Goal: Book appointment/travel/reservation

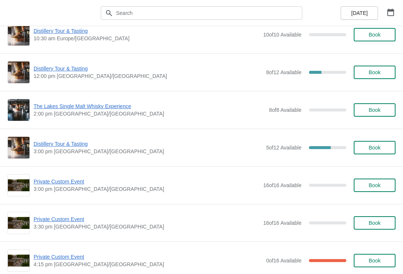
scroll to position [361, 0]
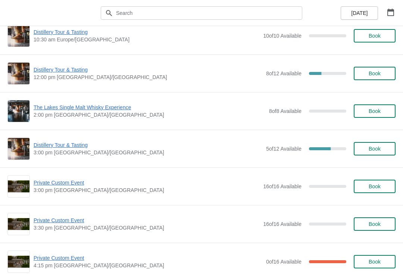
click at [377, 148] on span "Book" at bounding box center [374, 149] width 12 height 6
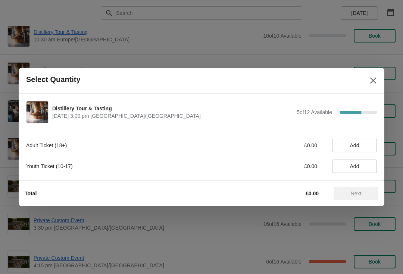
click at [363, 145] on span "Add" at bounding box center [354, 145] width 32 height 6
click at [370, 144] on icon at bounding box center [367, 146] width 8 height 8
click at [359, 192] on span "Next" at bounding box center [355, 193] width 11 height 6
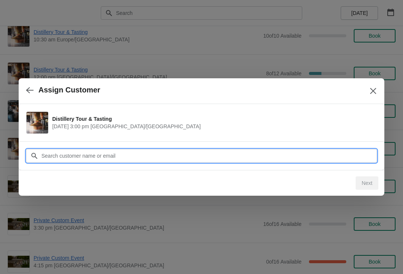
click at [159, 149] on input "Customer" at bounding box center [208, 155] width 335 height 13
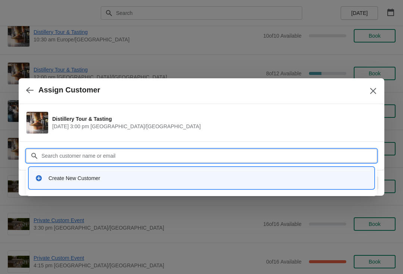
click at [220, 34] on div at bounding box center [201, 137] width 403 height 274
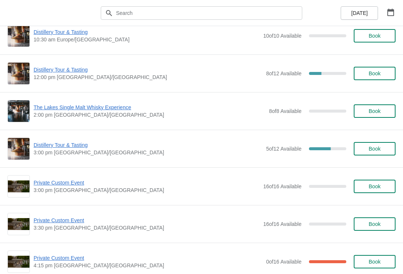
click at [365, 148] on span "Book" at bounding box center [374, 149] width 28 height 6
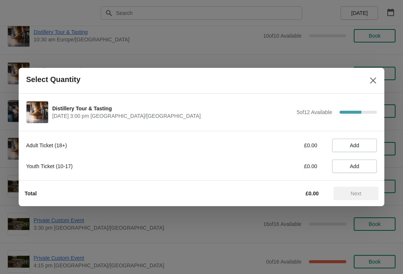
click at [356, 146] on span "Add" at bounding box center [354, 145] width 9 height 6
click at [369, 142] on icon at bounding box center [367, 146] width 8 height 8
click at [356, 199] on button "Next" at bounding box center [355, 193] width 45 height 13
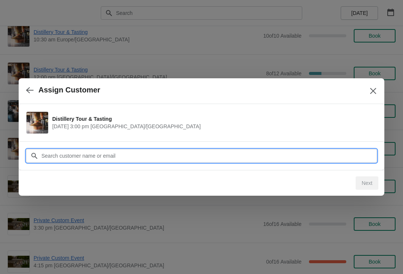
click at [129, 154] on input "Customer" at bounding box center [208, 155] width 335 height 13
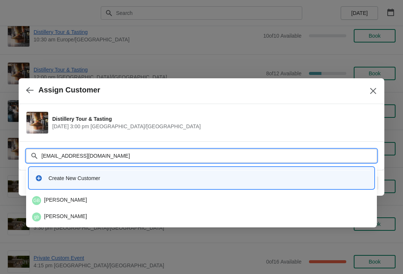
type input "[EMAIL_ADDRESS][DOMAIN_NAME]"
click at [70, 211] on div "gb [PERSON_NAME]" at bounding box center [201, 216] width 344 height 15
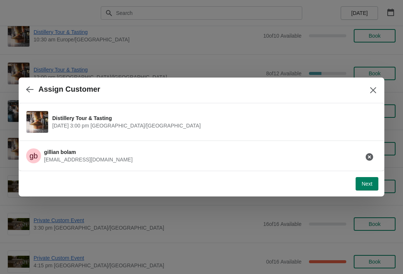
click at [366, 186] on span "Next" at bounding box center [366, 184] width 11 height 6
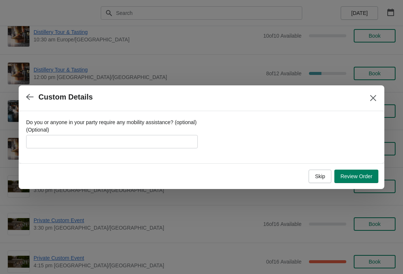
click at [319, 180] on button "Skip" at bounding box center [319, 176] width 23 height 13
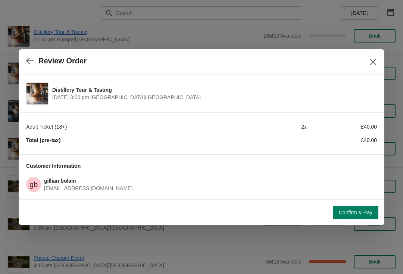
click at [356, 214] on span "Confirm & Pay" at bounding box center [355, 212] width 34 height 6
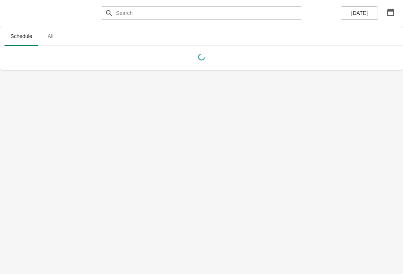
click at [394, 10] on button "button" at bounding box center [390, 12] width 13 height 13
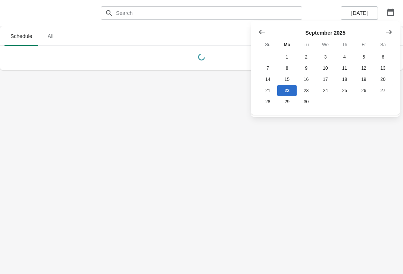
click at [390, 35] on icon "Show next month, October 2025" at bounding box center [388, 31] width 7 height 7
click at [267, 107] on button "26" at bounding box center [267, 101] width 19 height 11
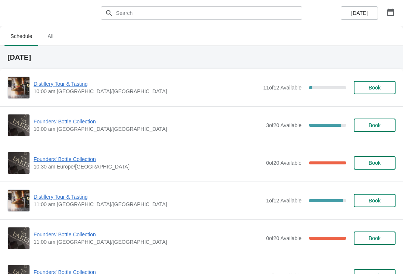
click at [76, 158] on span "Founders' Bottle Collection" at bounding box center [148, 158] width 228 height 7
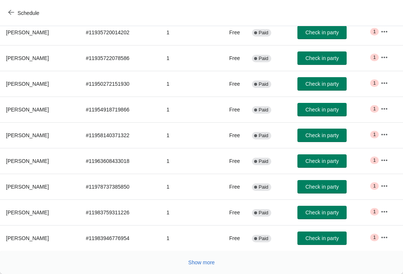
scroll to position [122, 0]
click at [203, 261] on span "Show more" at bounding box center [201, 262] width 26 height 6
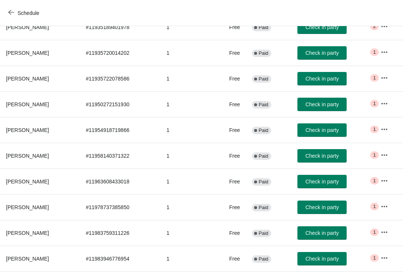
scroll to position [101, 0]
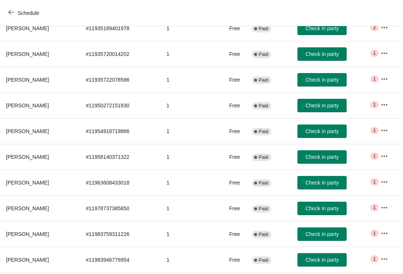
click at [5, 15] on button "Schedule" at bounding box center [24, 12] width 41 height 13
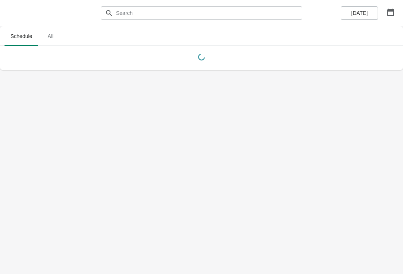
click at [394, 13] on icon "button" at bounding box center [390, 12] width 7 height 7
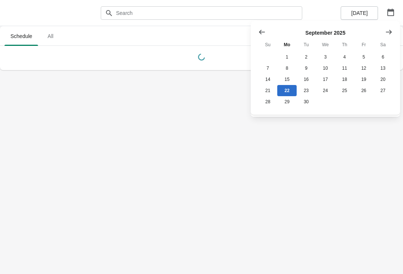
click at [395, 31] on button "Show next month, October 2025" at bounding box center [388, 31] width 13 height 13
click at [272, 105] on button "26" at bounding box center [267, 101] width 19 height 11
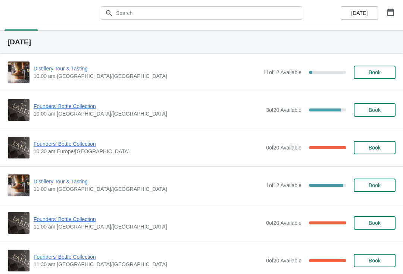
scroll to position [16, 0]
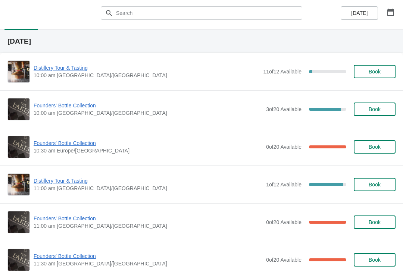
click at [62, 109] on span "Founders' Bottle Collection" at bounding box center [148, 105] width 228 height 7
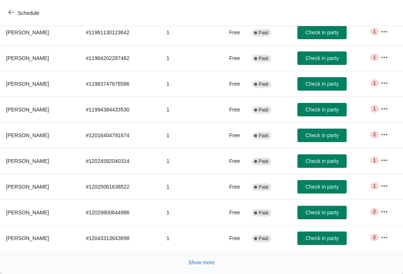
scroll to position [122, 0]
click at [198, 256] on button "Show more" at bounding box center [201, 262] width 32 height 13
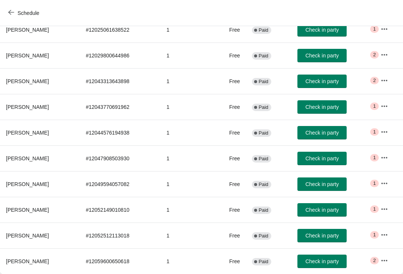
scroll to position [279, 0]
click at [383, 254] on button "button" at bounding box center [383, 260] width 13 height 13
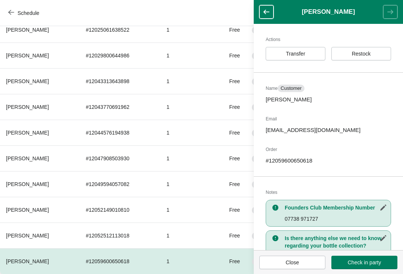
click at [309, 259] on span "Close" at bounding box center [291, 262] width 53 height 6
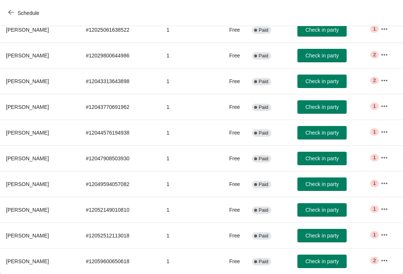
click at [380, 262] on button "button" at bounding box center [383, 260] width 13 height 13
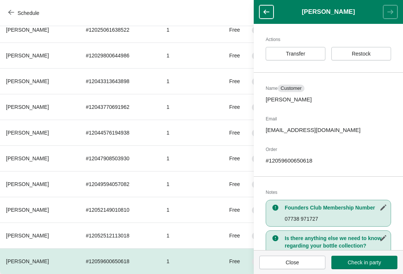
click at [384, 236] on icon "button" at bounding box center [383, 238] width 6 height 6
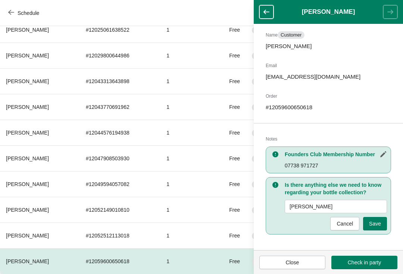
scroll to position [53, 0]
click at [344, 205] on input "Matthew stokes" at bounding box center [335, 206] width 102 height 13
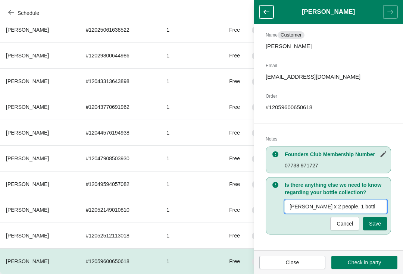
type input "Matthew stokes x 2 people. 1 bottle"
click at [377, 223] on span "Save" at bounding box center [375, 224] width 12 height 6
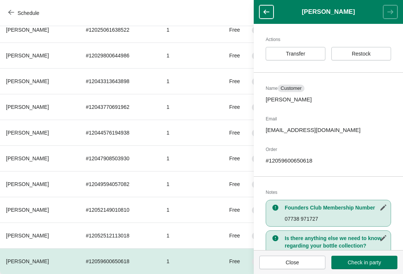
scroll to position [122, 0]
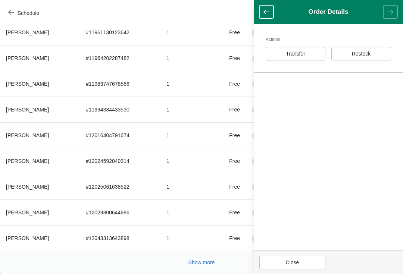
click at [310, 260] on span "Close" at bounding box center [291, 262] width 53 height 6
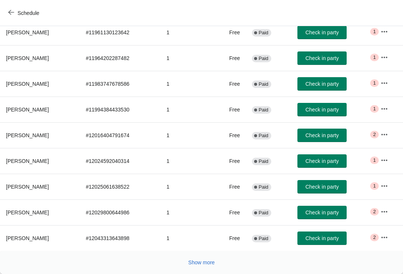
click at [214, 257] on button "Show more" at bounding box center [201, 262] width 32 height 13
click at [213, 261] on span "Show more" at bounding box center [201, 262] width 26 height 6
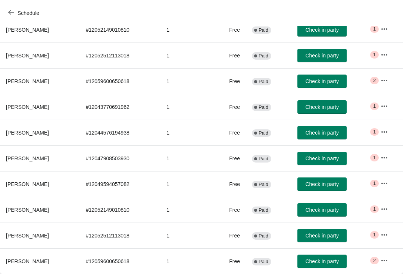
scroll to position [459, 0]
click at [381, 259] on icon "button" at bounding box center [383, 260] width 7 height 7
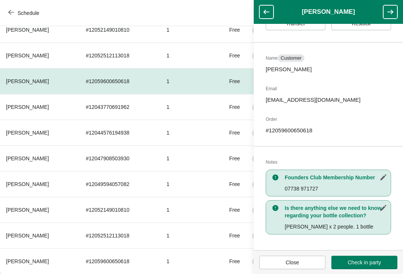
scroll to position [30, 0]
click at [298, 261] on span "Close" at bounding box center [292, 262] width 13 height 6
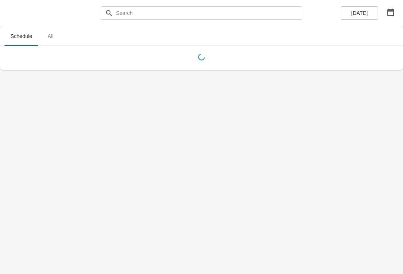
click at [391, 9] on icon "button" at bounding box center [390, 12] width 7 height 7
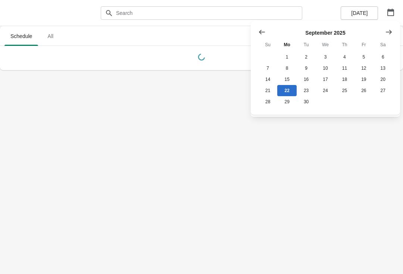
click at [391, 31] on icon "Show next month, October 2025" at bounding box center [388, 31] width 7 height 7
click at [269, 104] on button "26" at bounding box center [267, 101] width 19 height 11
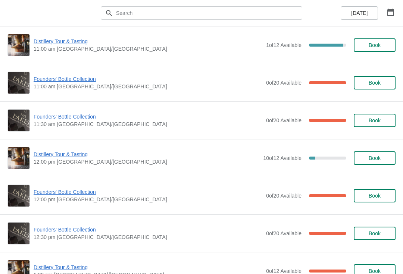
scroll to position [155, 0]
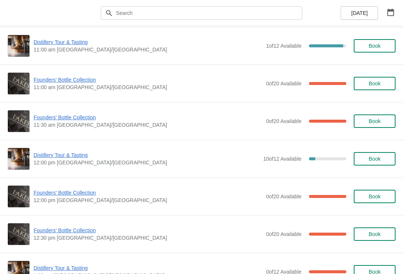
click at [371, 155] on button "Book" at bounding box center [374, 158] width 42 height 13
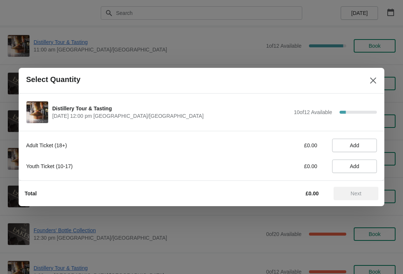
click at [357, 144] on span "Add" at bounding box center [354, 145] width 9 height 6
click at [368, 144] on icon at bounding box center [367, 146] width 8 height 8
click at [352, 191] on span "Next" at bounding box center [355, 193] width 11 height 6
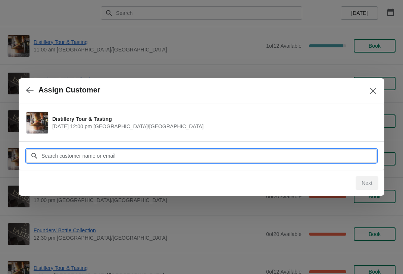
click at [168, 153] on input "Customer" at bounding box center [208, 155] width 335 height 13
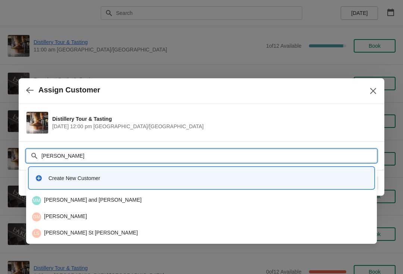
click at [94, 157] on input "Matthew stokes" at bounding box center [208, 155] width 335 height 13
type input "M"
type input "Stokesmatt@hotmail"
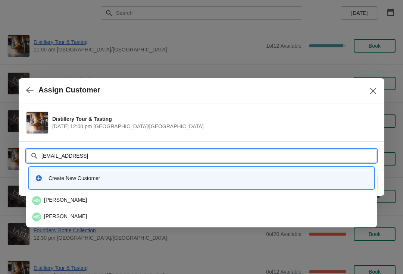
click at [93, 199] on div "MS Matthew Stokes" at bounding box center [201, 200] width 338 height 9
